Goal: Obtain resource: Obtain resource

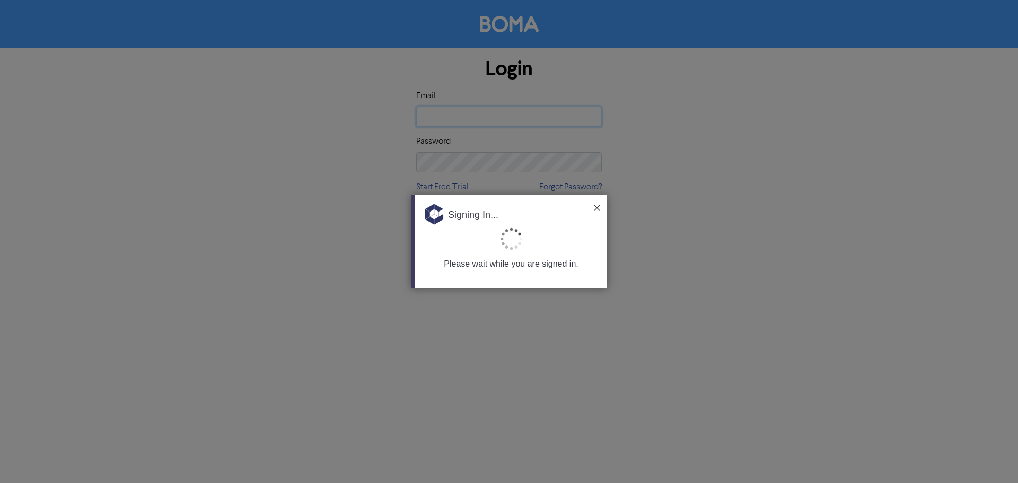
type input "[PERSON_NAME][EMAIL_ADDRESS][DOMAIN_NAME]"
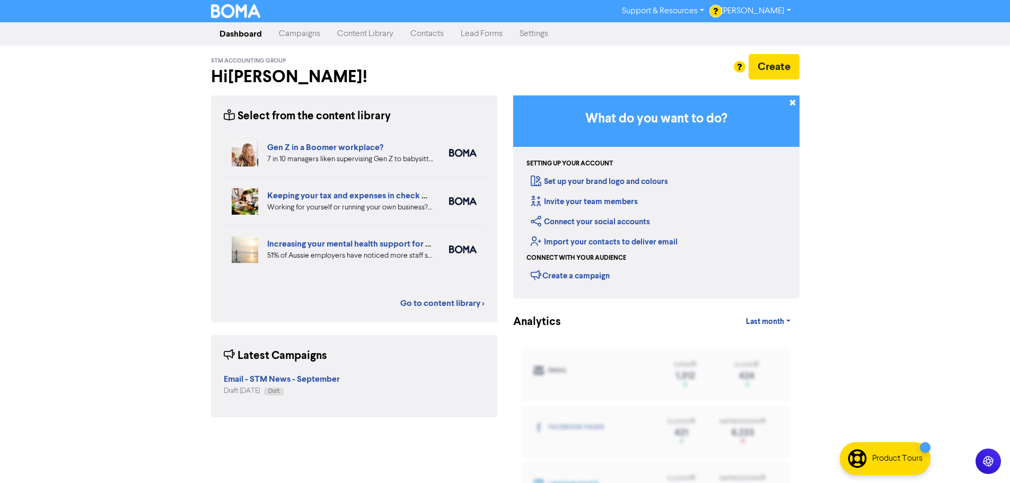
click at [357, 35] on link "Content Library" at bounding box center [365, 33] width 73 height 21
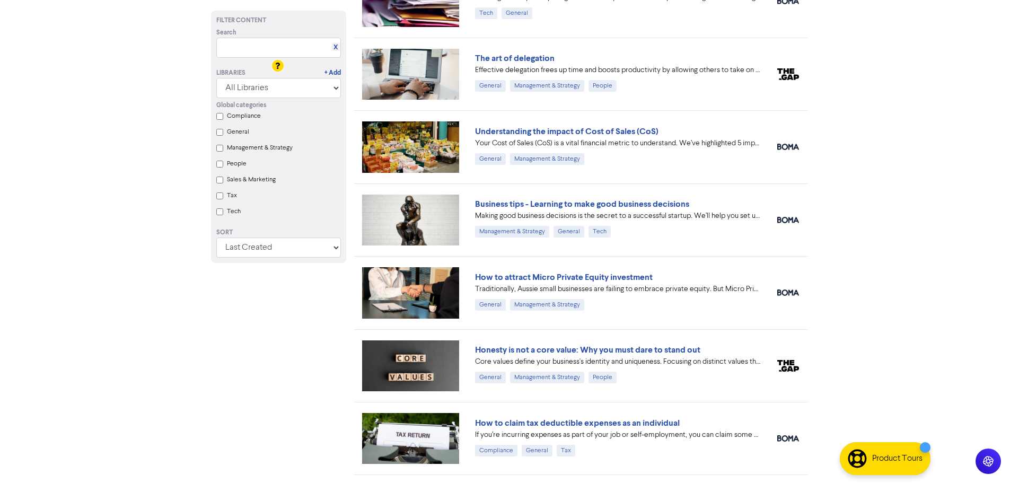
scroll to position [957, 0]
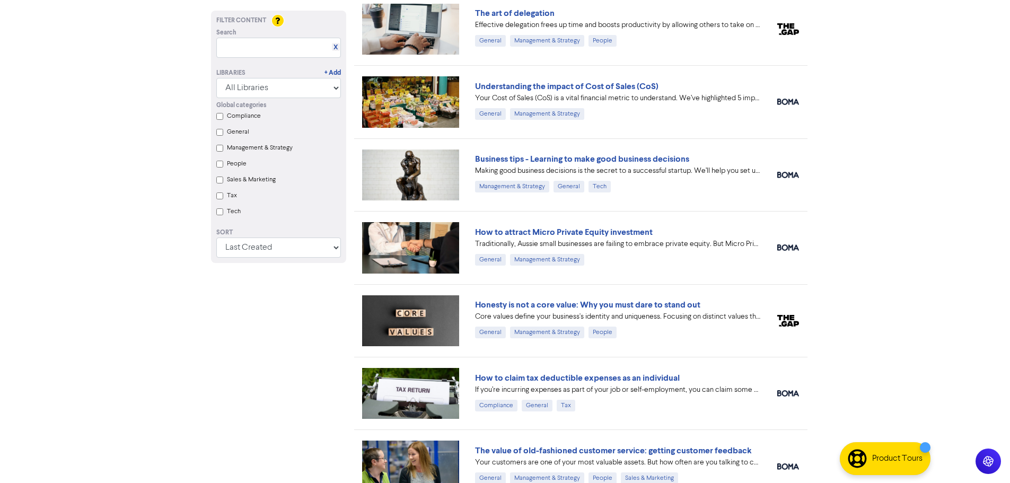
click at [539, 305] on link "Honesty is not a core value: Why you must dare to stand out" at bounding box center [587, 305] width 225 height 11
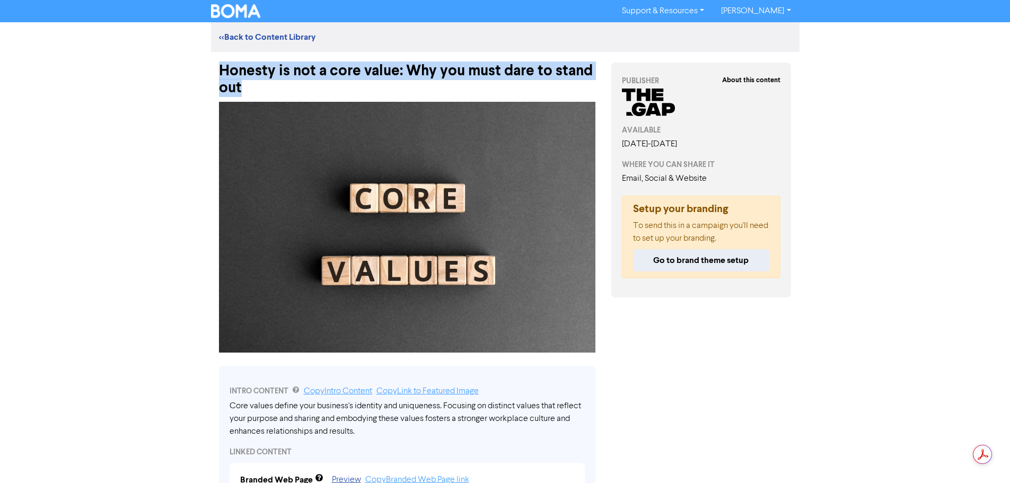
drag, startPoint x: 245, startPoint y: 86, endPoint x: 224, endPoint y: 73, distance: 25.7
click at [224, 73] on div "Honesty is not a core value: Why you must dare to stand out" at bounding box center [407, 74] width 376 height 45
copy div "Honesty is not a core value: Why you must dare to stand out"
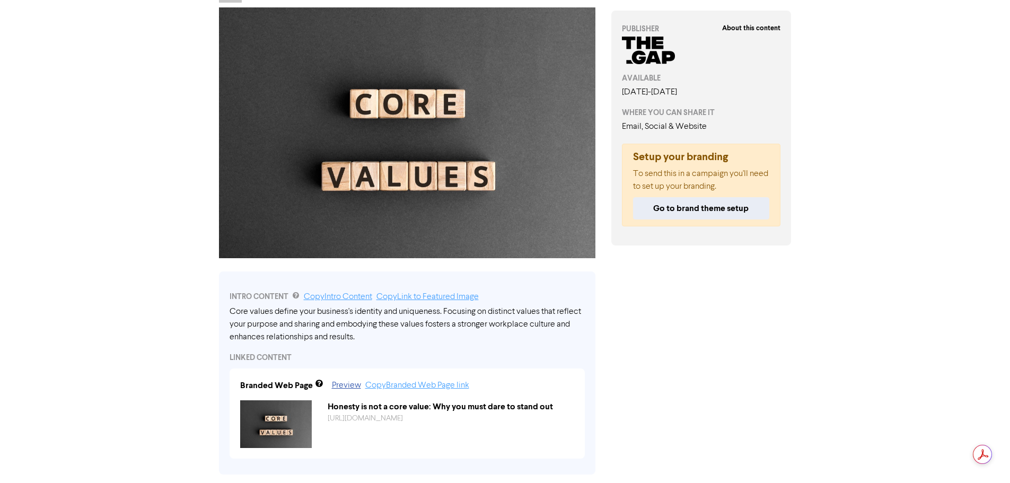
scroll to position [106, 0]
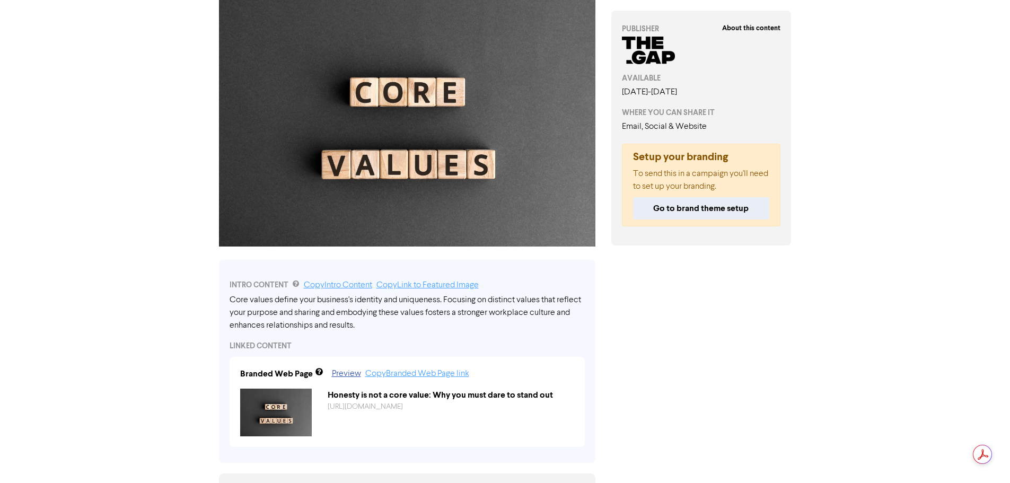
drag, startPoint x: 358, startPoint y: 326, endPoint x: 274, endPoint y: 309, distance: 85.9
click at [274, 309] on div "Core values define your business's identity and uniqueness. Focusing on distinc…" at bounding box center [407, 313] width 355 height 38
click at [327, 286] on link "Copy Intro Content" at bounding box center [338, 285] width 68 height 8
click at [347, 374] on link "Preview" at bounding box center [346, 374] width 29 height 8
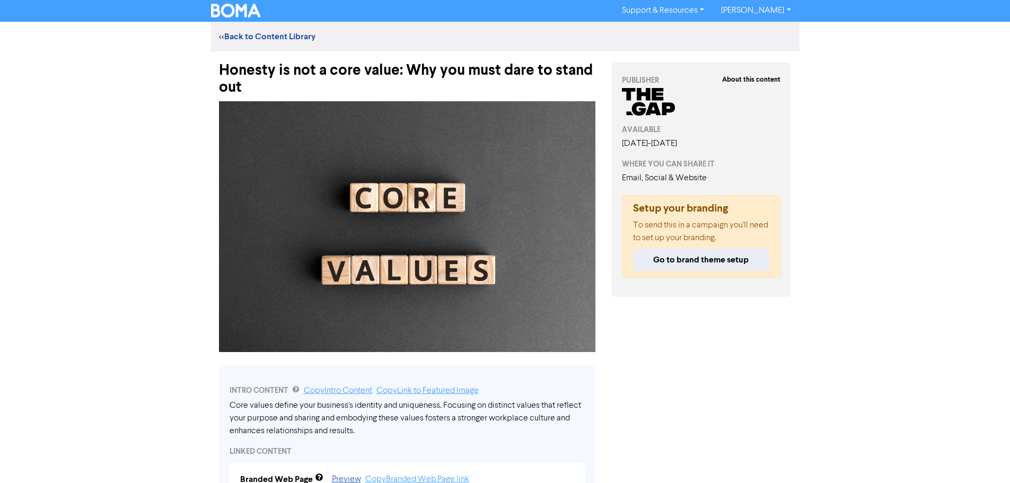
scroll to position [0, 0]
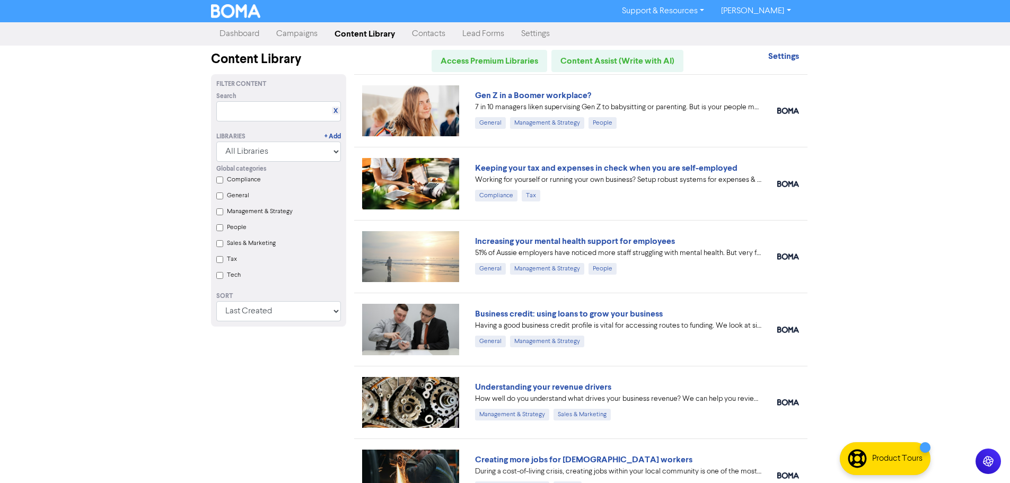
scroll to position [957, 0]
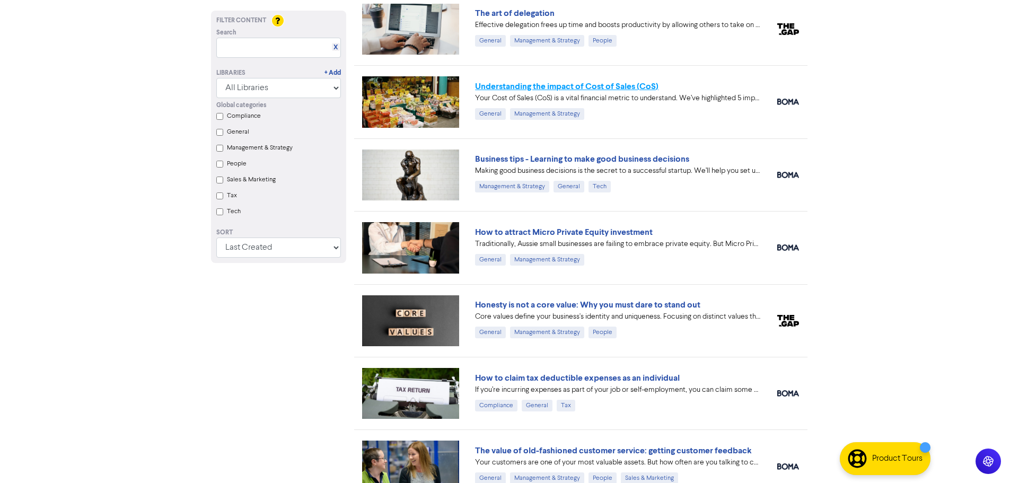
click at [539, 86] on link "Understanding the impact of Cost of Sales (CoS)" at bounding box center [566, 86] width 183 height 11
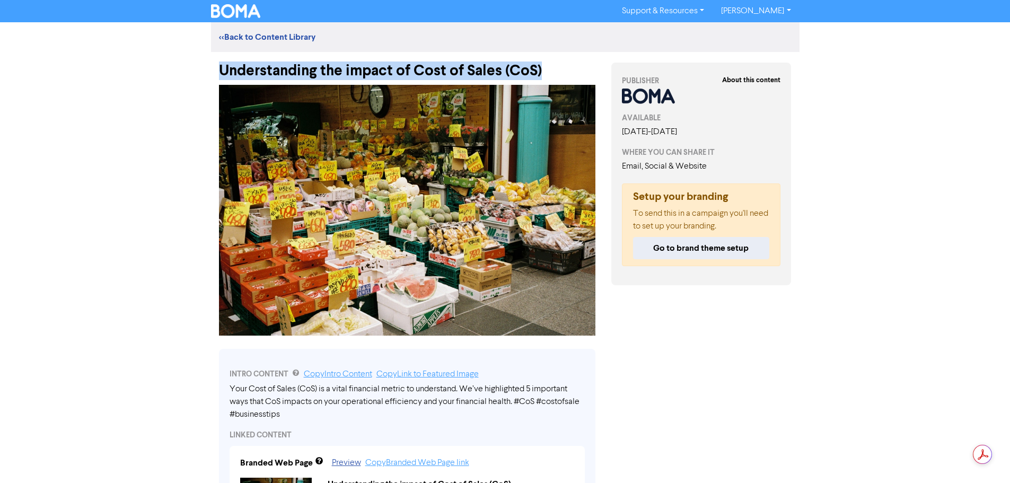
drag, startPoint x: 545, startPoint y: 71, endPoint x: 221, endPoint y: 66, distance: 324.0
click at [221, 66] on div "Understanding the impact of Cost of Sales (CoS)" at bounding box center [407, 66] width 376 height 28
copy div "Understanding the impact of Cost of Sales (CoS)"
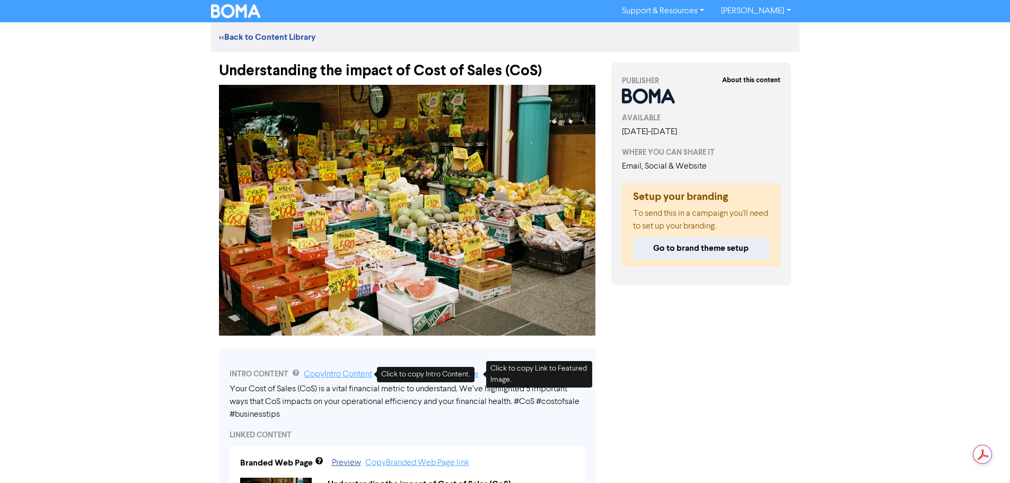
click at [348, 373] on link "Copy Intro Content" at bounding box center [338, 374] width 68 height 8
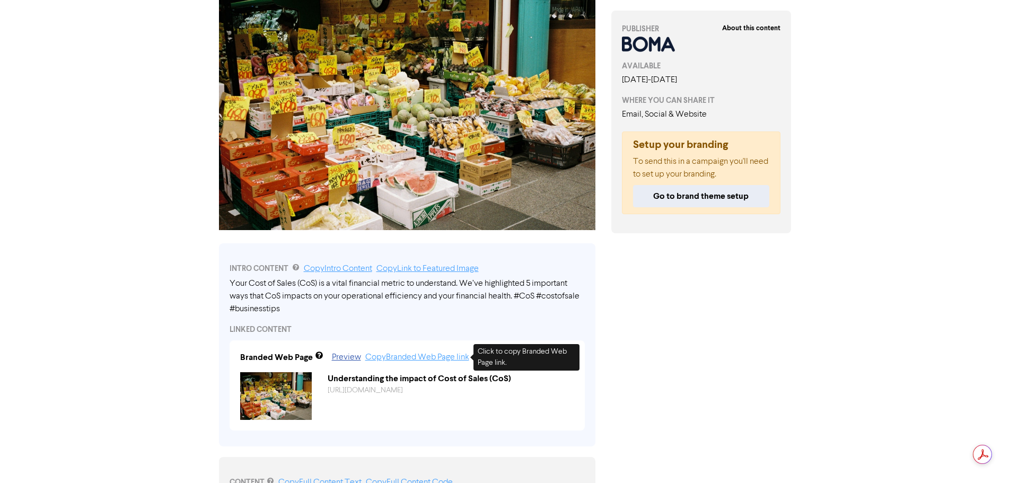
scroll to position [106, 0]
click at [346, 359] on link "Preview" at bounding box center [346, 357] width 29 height 8
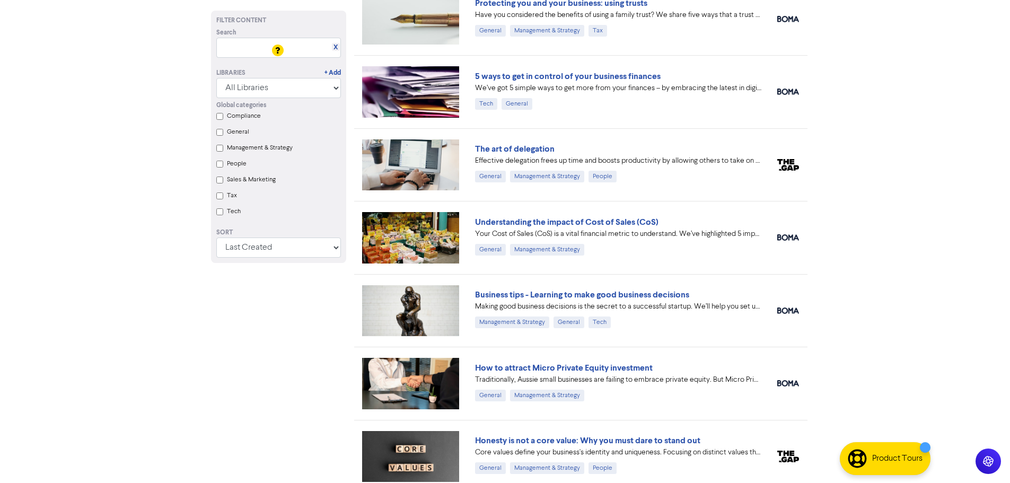
scroll to position [797, 0]
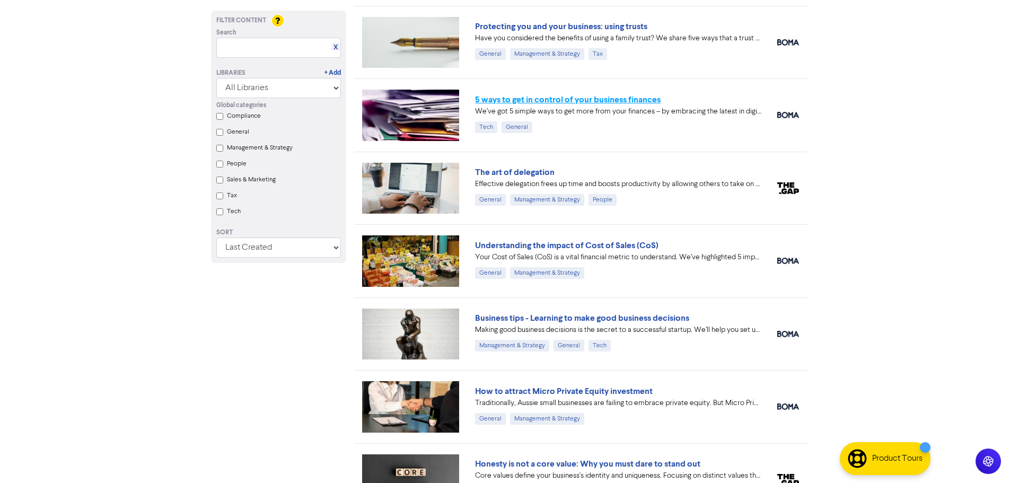
click at [539, 99] on link "5 ways to get in control of your business finances" at bounding box center [568, 99] width 186 height 11
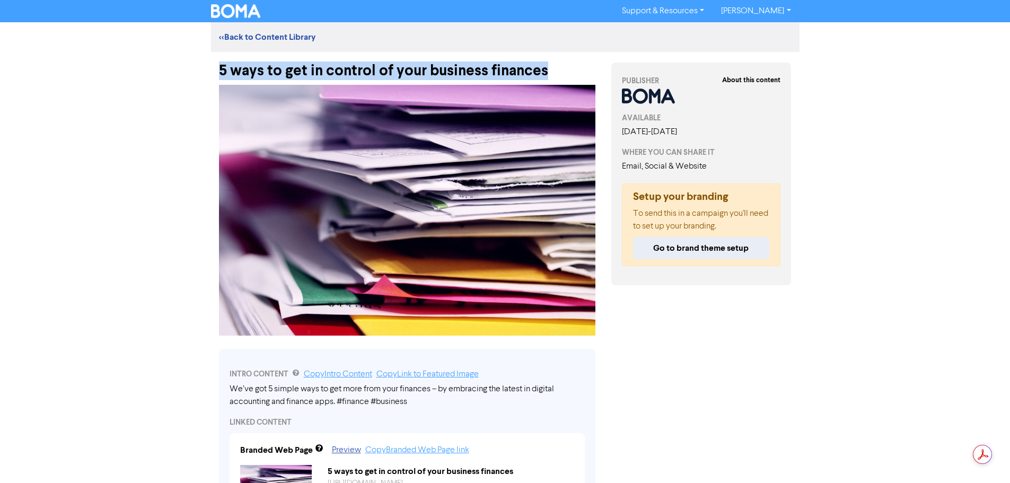
drag, startPoint x: 555, startPoint y: 70, endPoint x: 219, endPoint y: 72, distance: 335.6
click at [219, 72] on div "5 ways to get in control of your business finances" at bounding box center [407, 66] width 376 height 28
copy div "5 ways to get in control of your business finances"
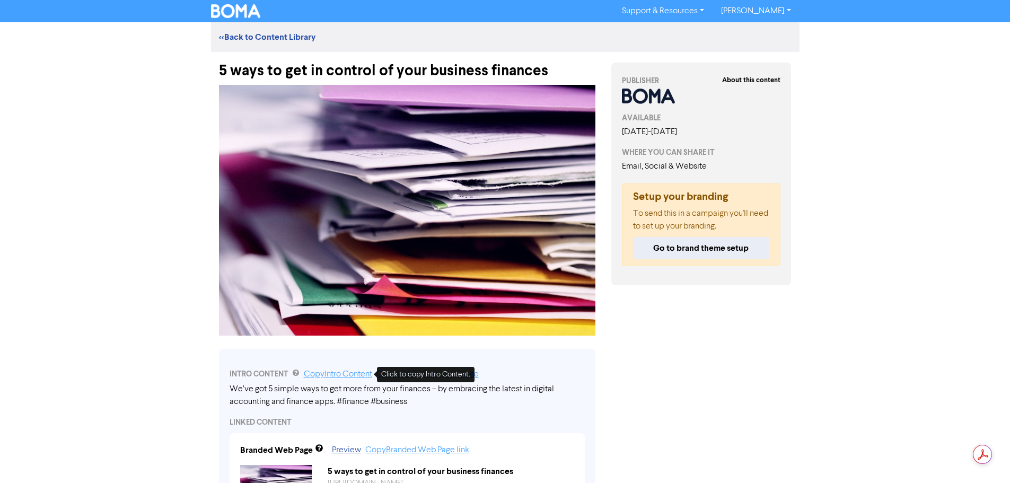
click at [354, 374] on link "Copy Intro Content" at bounding box center [338, 374] width 68 height 8
click at [356, 372] on link "Copy Intro Content" at bounding box center [338, 374] width 68 height 8
click at [347, 438] on link "Preview" at bounding box center [346, 450] width 29 height 8
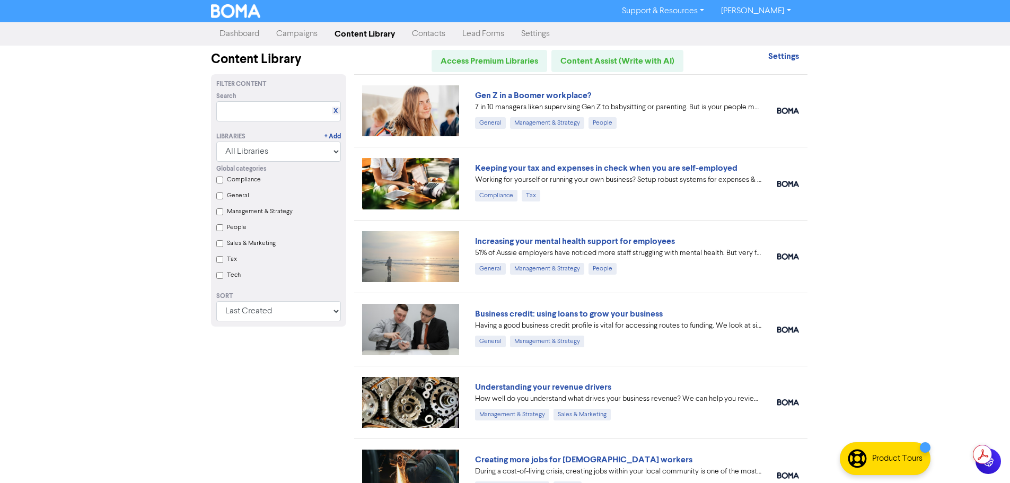
scroll to position [797, 0]
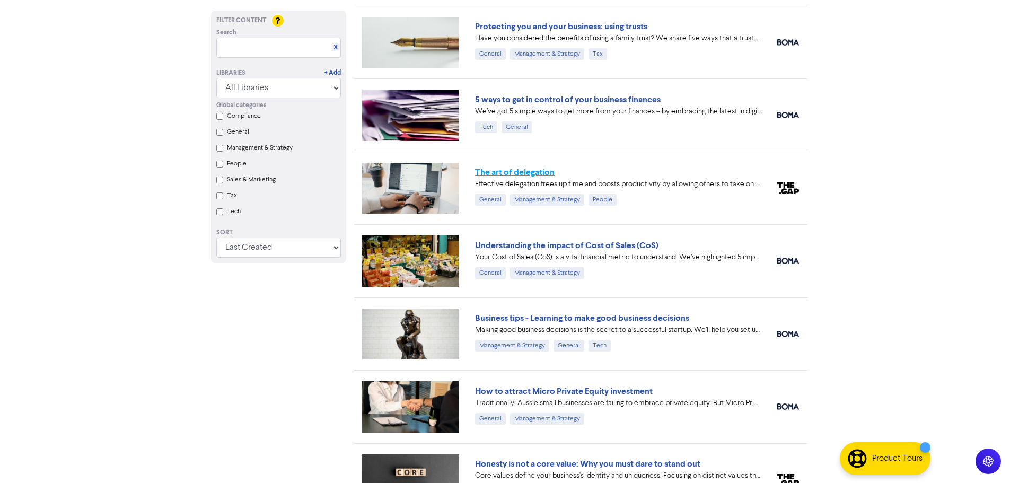
click at [539, 173] on link "The art of delegation" at bounding box center [515, 172] width 80 height 11
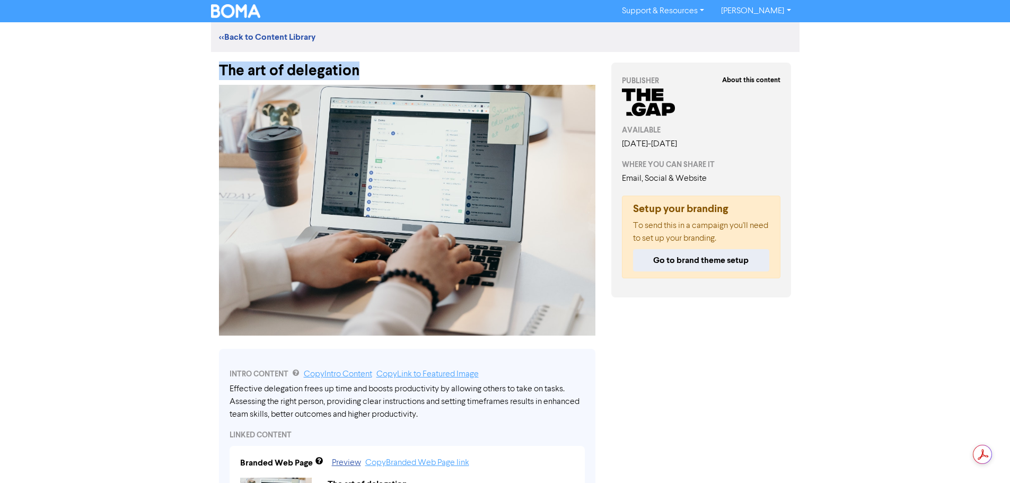
drag, startPoint x: 367, startPoint y: 72, endPoint x: 221, endPoint y: 64, distance: 147.1
click at [221, 64] on div "The art of delegation" at bounding box center [407, 66] width 376 height 28
copy div "The art of delegation"
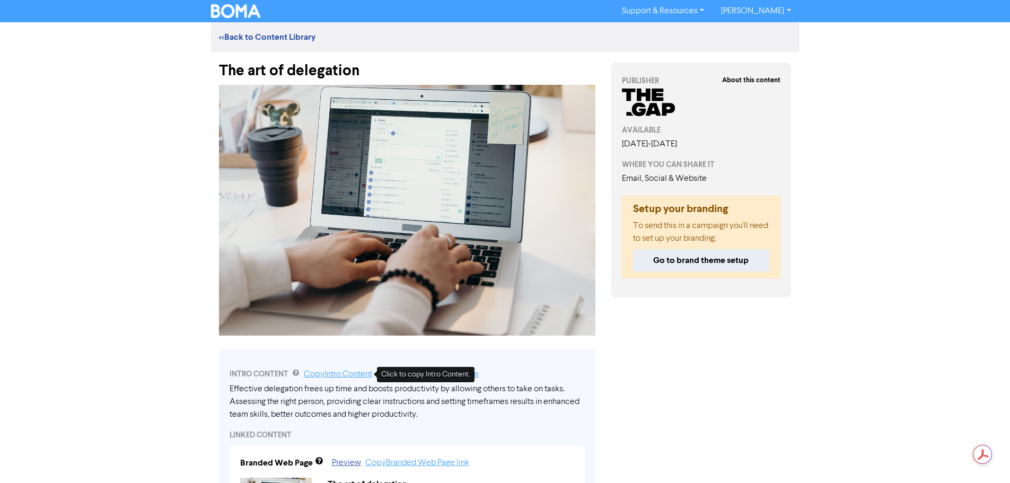
click at [339, 374] on link "Copy Intro Content" at bounding box center [338, 374] width 68 height 8
click at [349, 438] on link "Preview" at bounding box center [346, 463] width 29 height 8
